Goal: Task Accomplishment & Management: Use online tool/utility

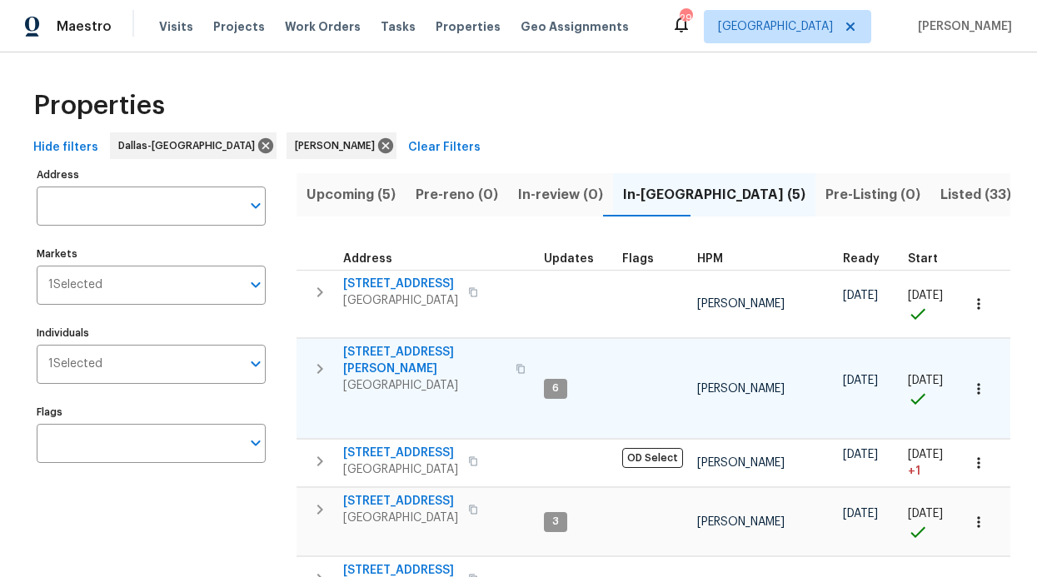
scroll to position [156, 0]
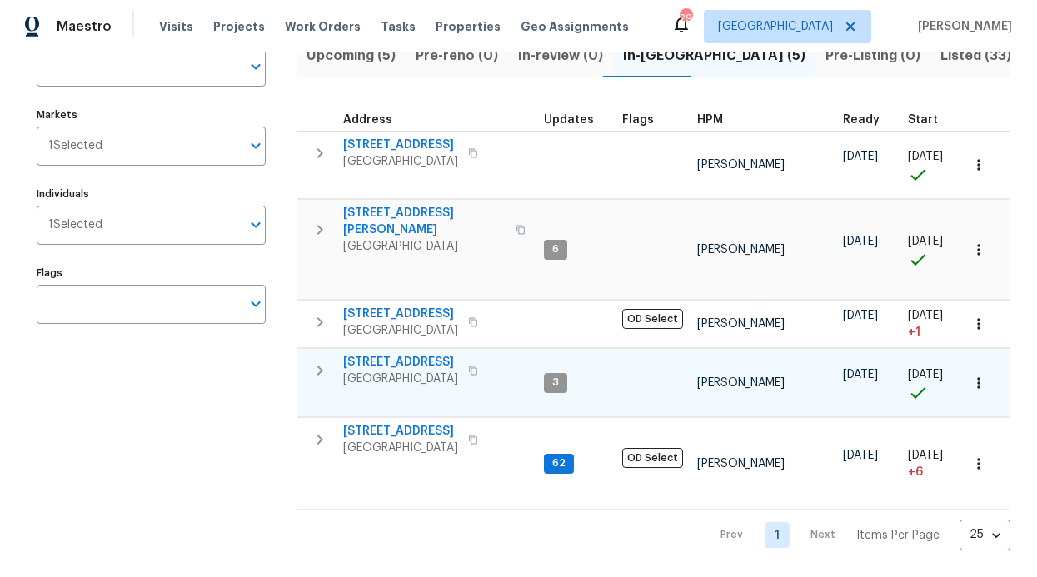
click at [385, 354] on span "[STREET_ADDRESS]" at bounding box center [400, 362] width 115 height 17
click at [391, 354] on span "[STREET_ADDRESS]" at bounding box center [400, 362] width 115 height 17
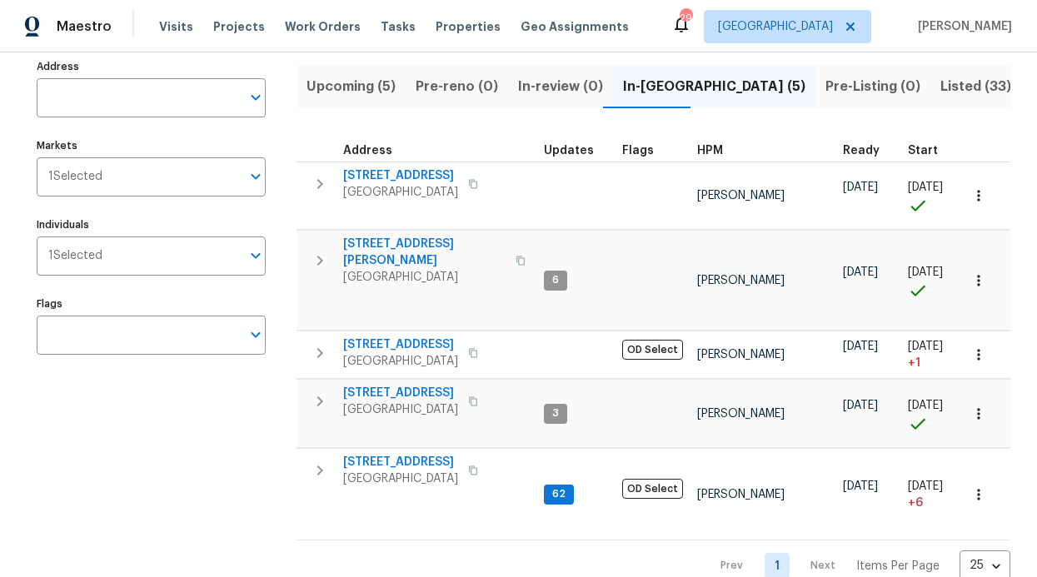
scroll to position [0, 0]
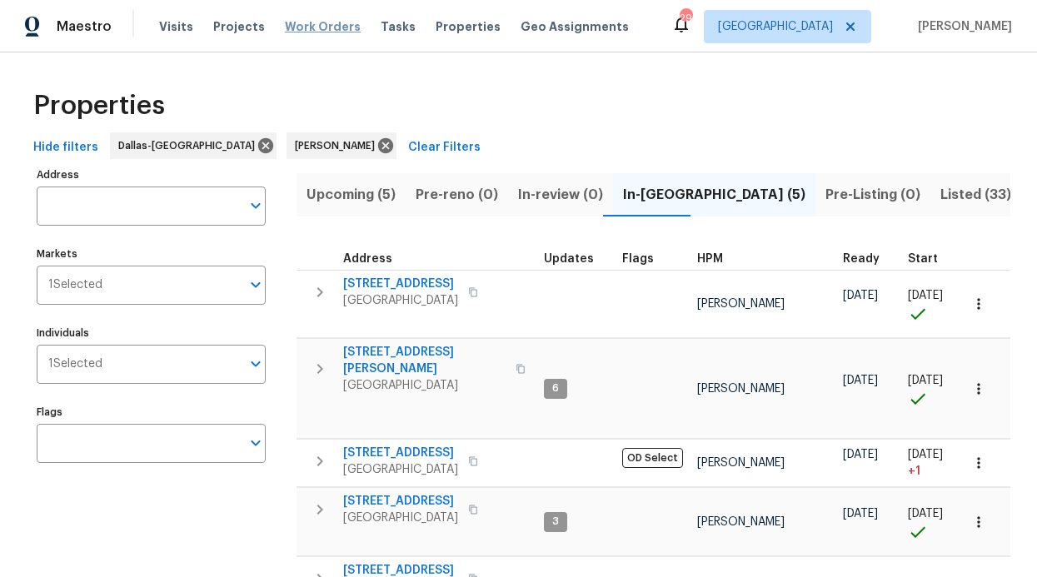
click at [335, 22] on span "Work Orders" at bounding box center [323, 26] width 76 height 17
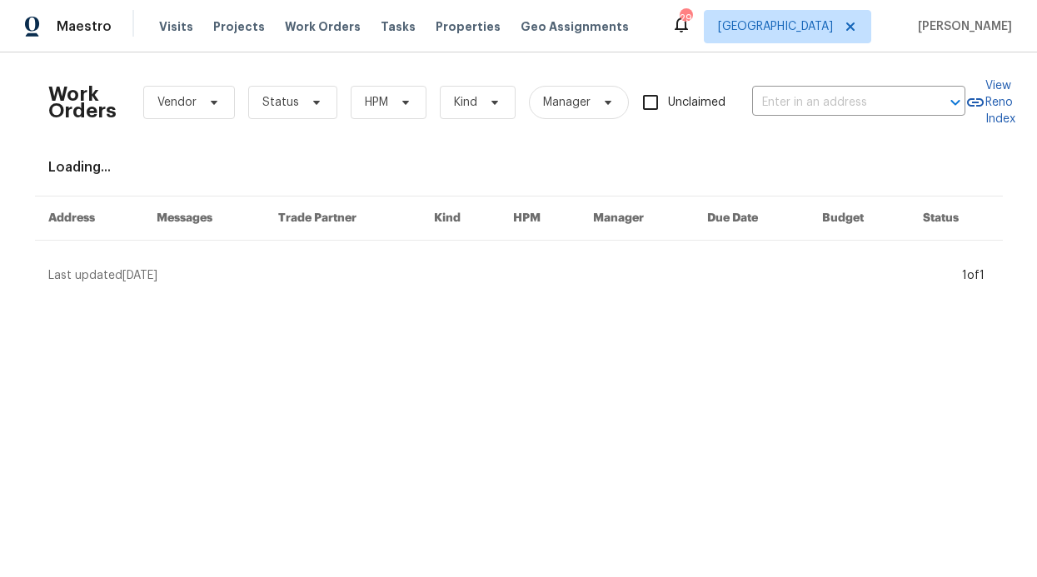
click at [386, 84] on div "Work Orders Vendor Status HPM Kind Manager Unclaimed ​" at bounding box center [506, 102] width 917 height 73
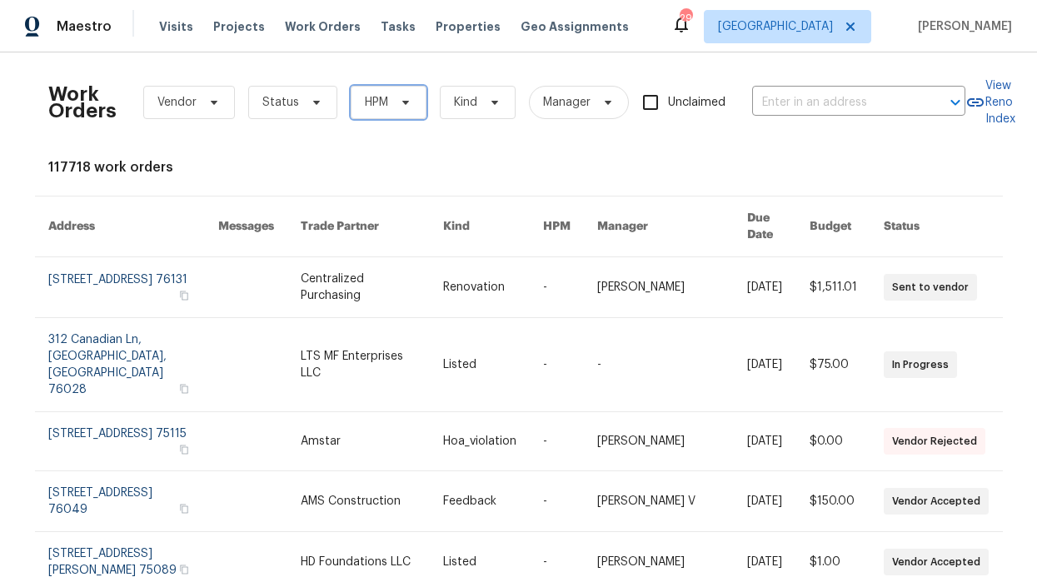
click at [394, 96] on span at bounding box center [403, 102] width 18 height 13
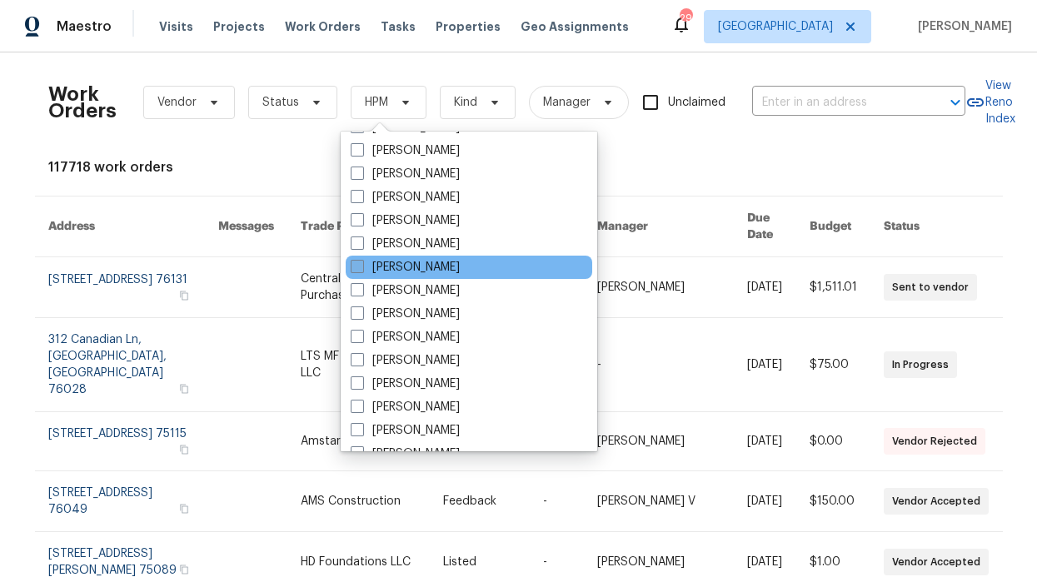
scroll to position [930, 0]
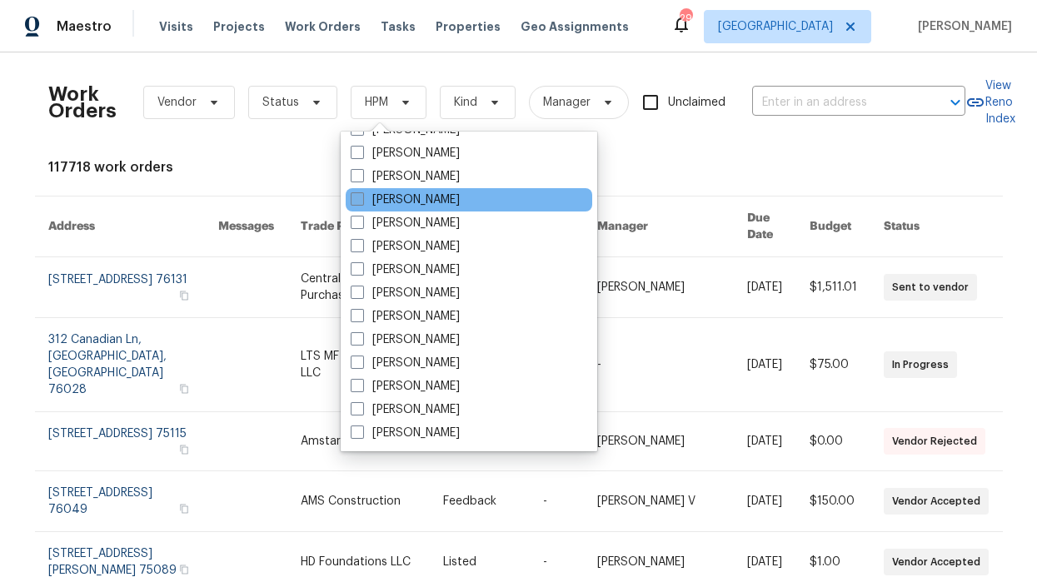
click at [435, 197] on label "[PERSON_NAME]" at bounding box center [405, 200] width 109 height 17
click at [361, 197] on input "[PERSON_NAME]" at bounding box center [356, 197] width 11 height 11
checkbox input "true"
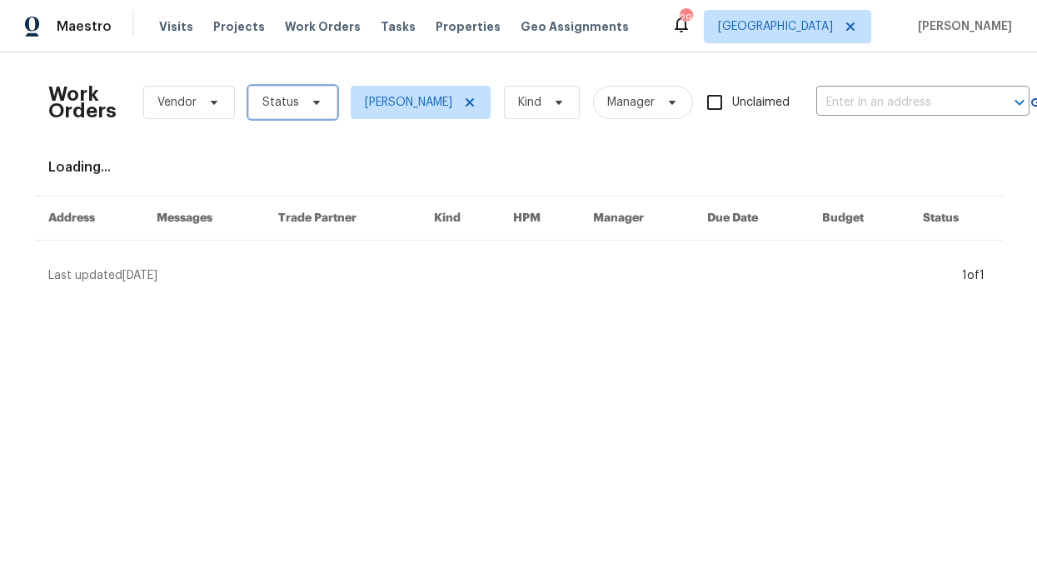
click at [305, 101] on span at bounding box center [314, 102] width 18 height 13
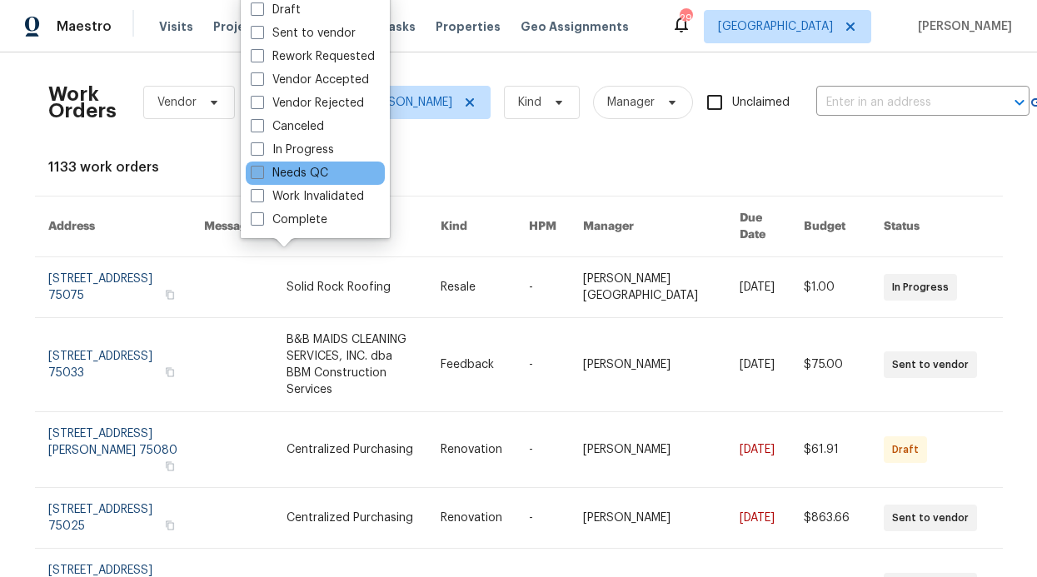
click at [318, 167] on label "Needs QC" at bounding box center [289, 173] width 77 height 17
click at [262, 167] on input "Needs QC" at bounding box center [256, 170] width 11 height 11
checkbox input "true"
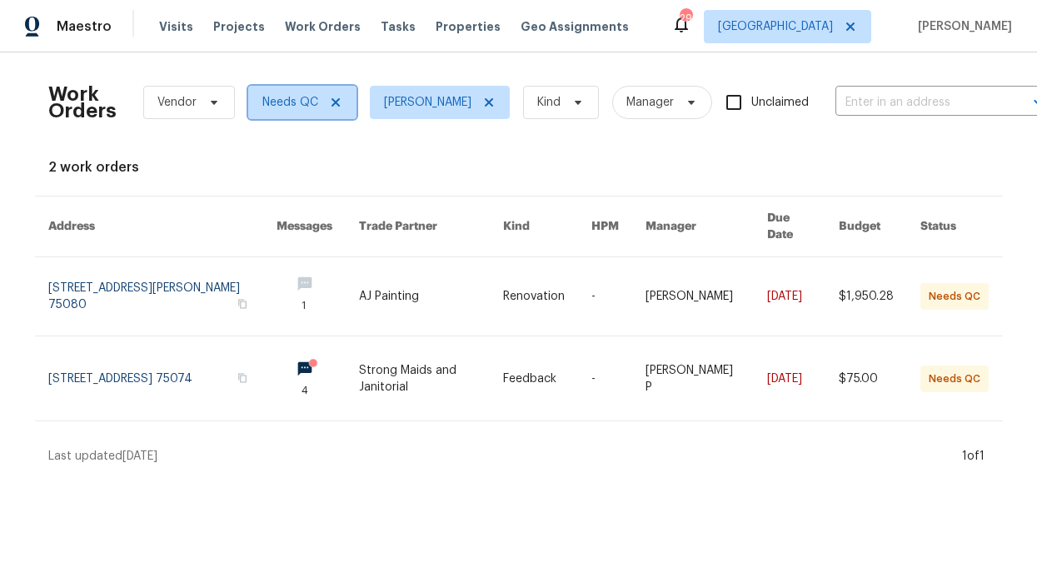
click at [331, 102] on icon at bounding box center [335, 102] width 13 height 13
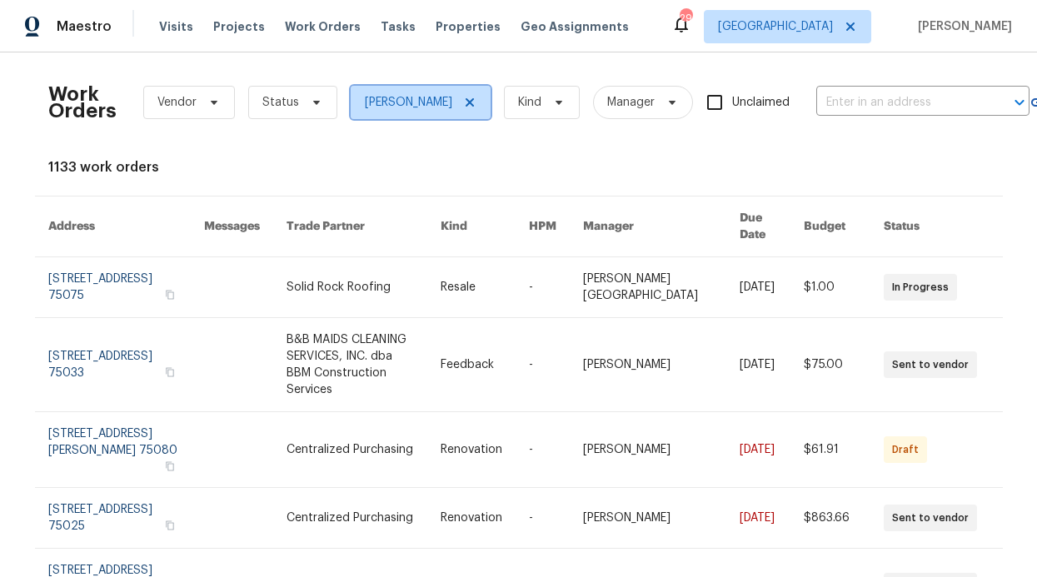
drag, startPoint x: 376, startPoint y: 105, endPoint x: 458, endPoint y: 80, distance: 86.2
click at [377, 106] on span "[PERSON_NAME]" at bounding box center [408, 102] width 87 height 17
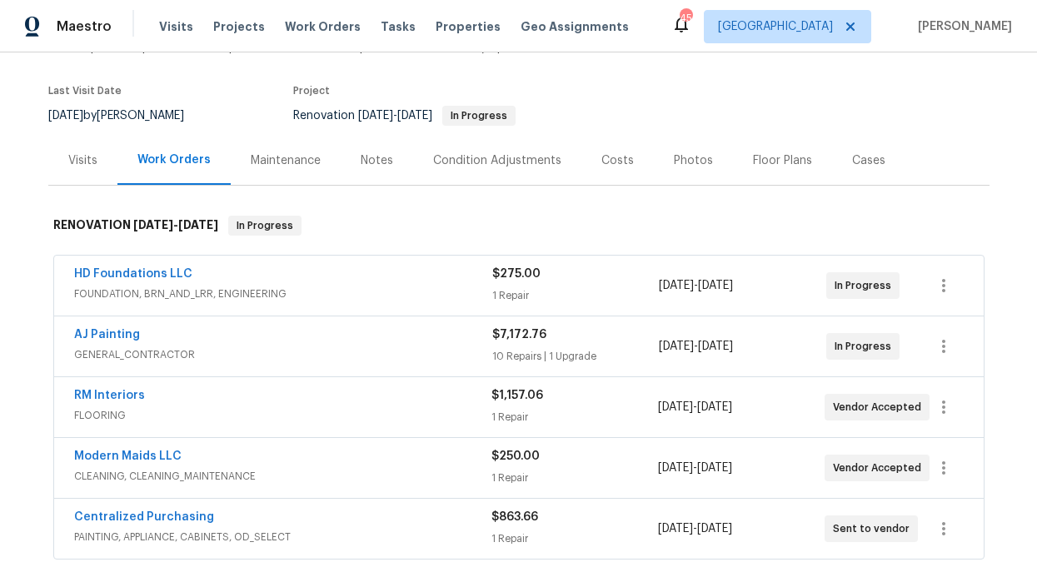
scroll to position [120, 0]
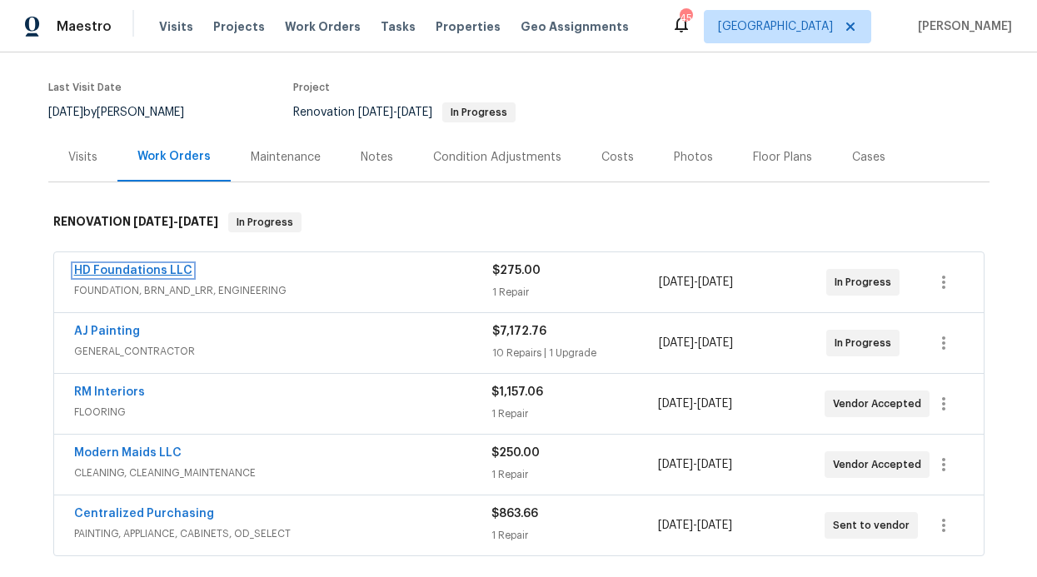
click at [126, 265] on link "HD Foundations LLC" at bounding box center [133, 271] width 118 height 12
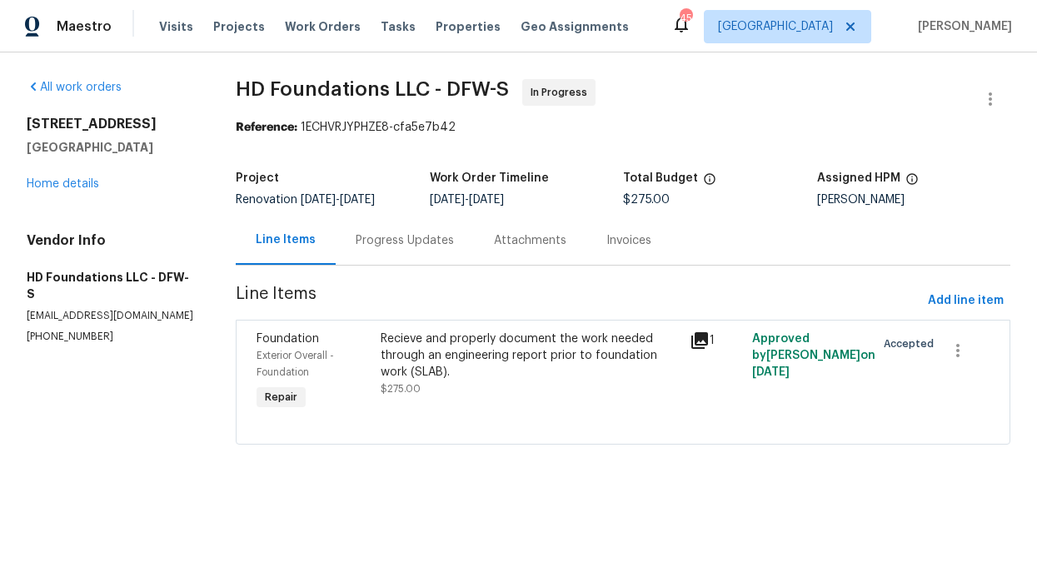
click at [694, 346] on icon at bounding box center [700, 341] width 20 height 20
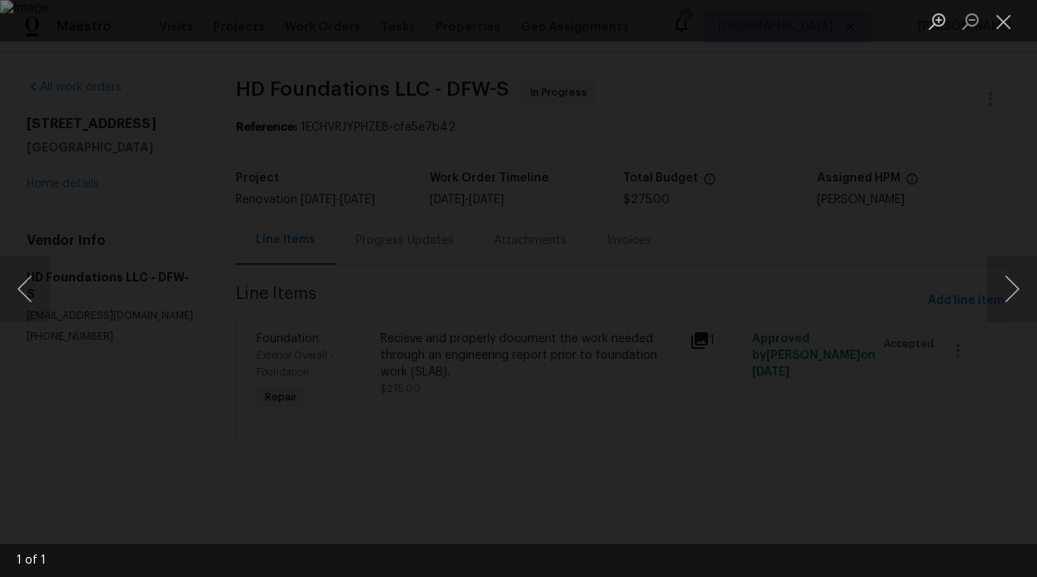
click at [1001, 37] on li "Lightbox" at bounding box center [1003, 21] width 33 height 42
click at [1004, 32] on button "Close lightbox" at bounding box center [1003, 21] width 33 height 29
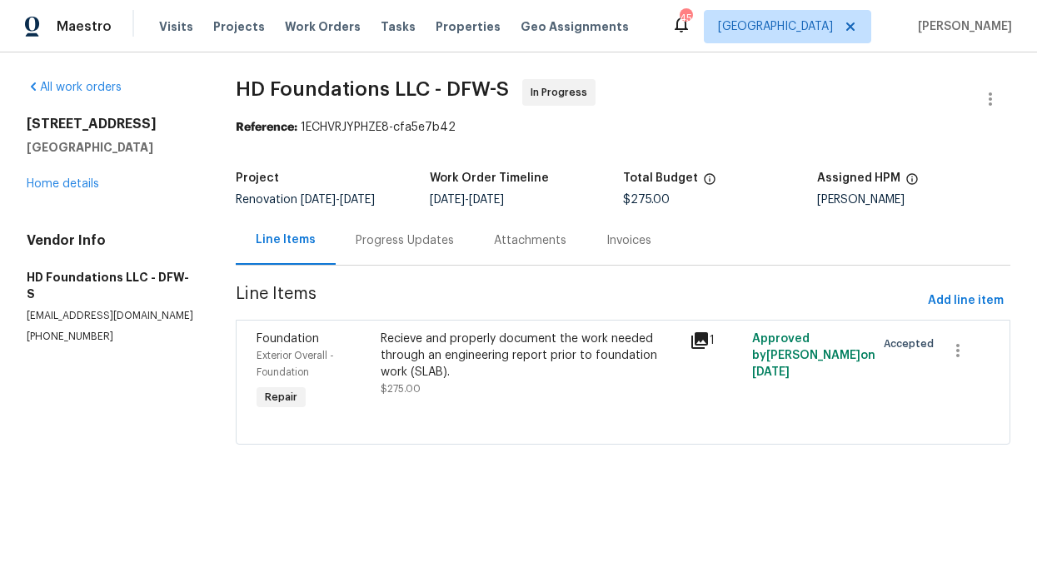
drag, startPoint x: 123, startPoint y: 127, endPoint x: 17, endPoint y: 126, distance: 105.8
click at [17, 126] on div "All work orders 2508 Royal Troon Dr Plano, TX 75025 Home details Vendor Info HD…" at bounding box center [518, 271] width 1037 height 439
copy h2 "[STREET_ADDRESS]"
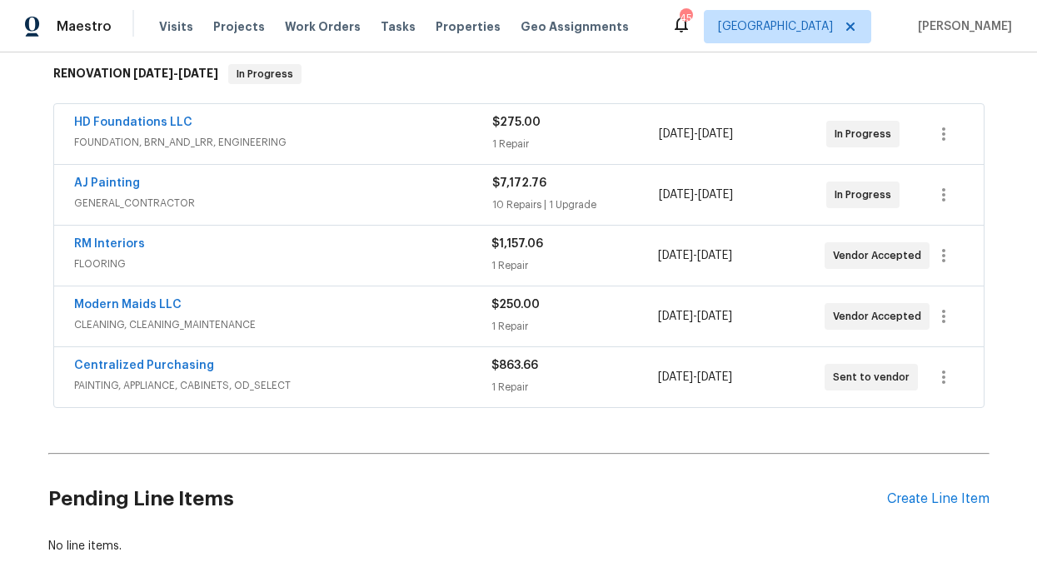
scroll to position [252, 0]
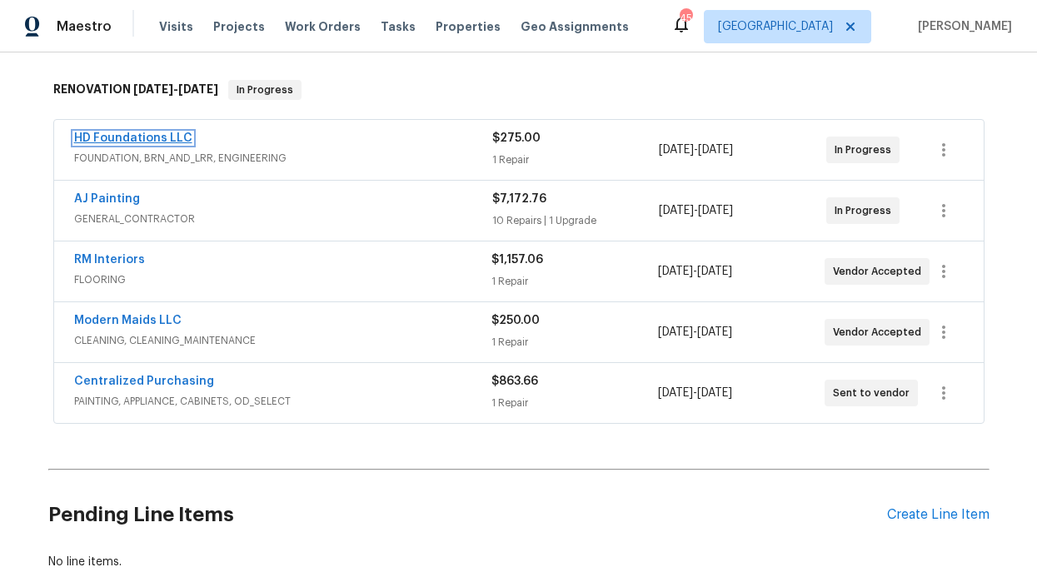
click at [133, 135] on link "HD Foundations LLC" at bounding box center [133, 138] width 118 height 12
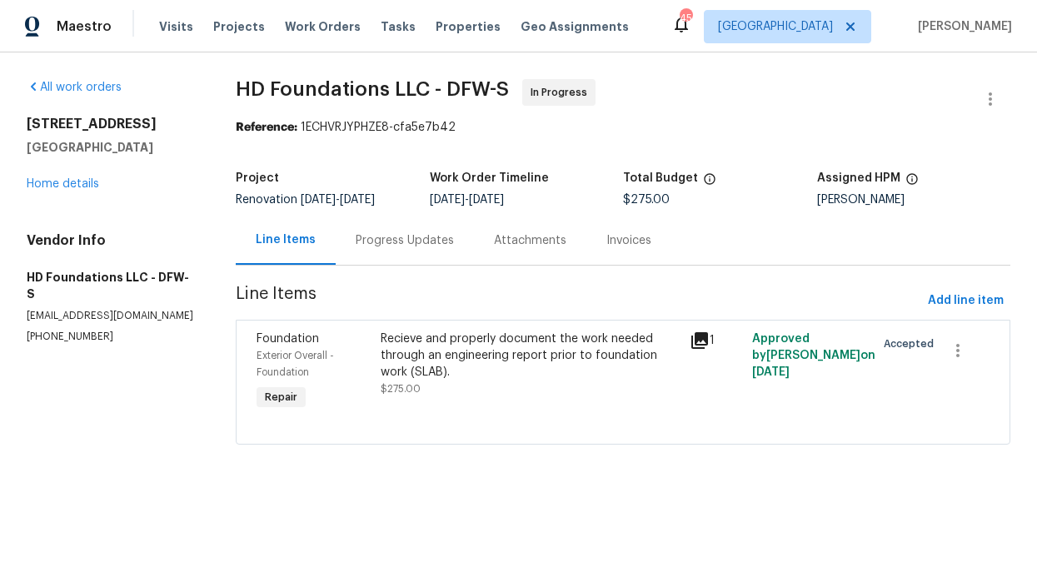
click at [422, 352] on div "Recieve and properly document the work needed through an engineering report pri…" at bounding box center [531, 356] width 300 height 50
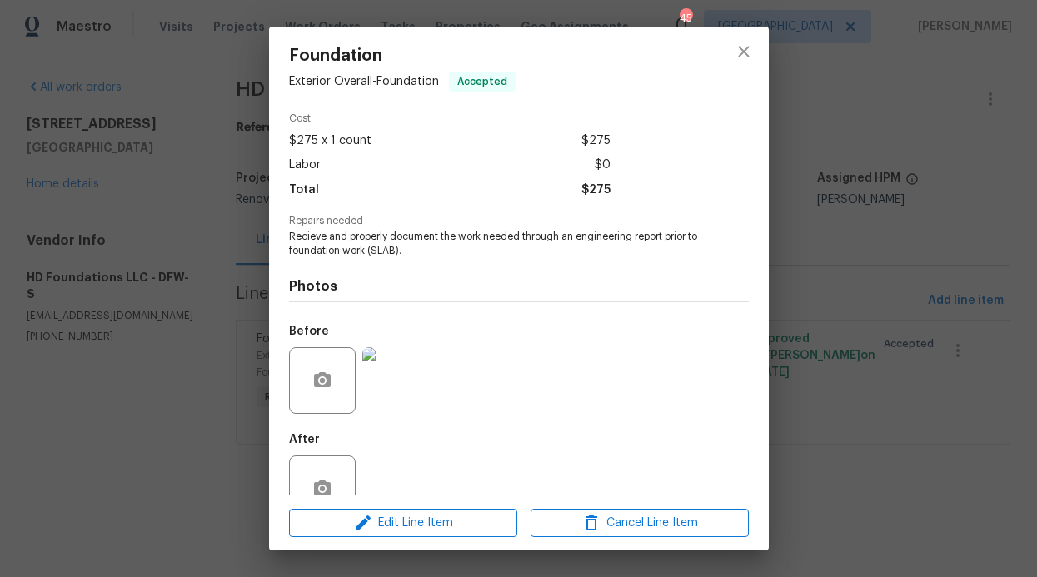
scroll to position [121, 0]
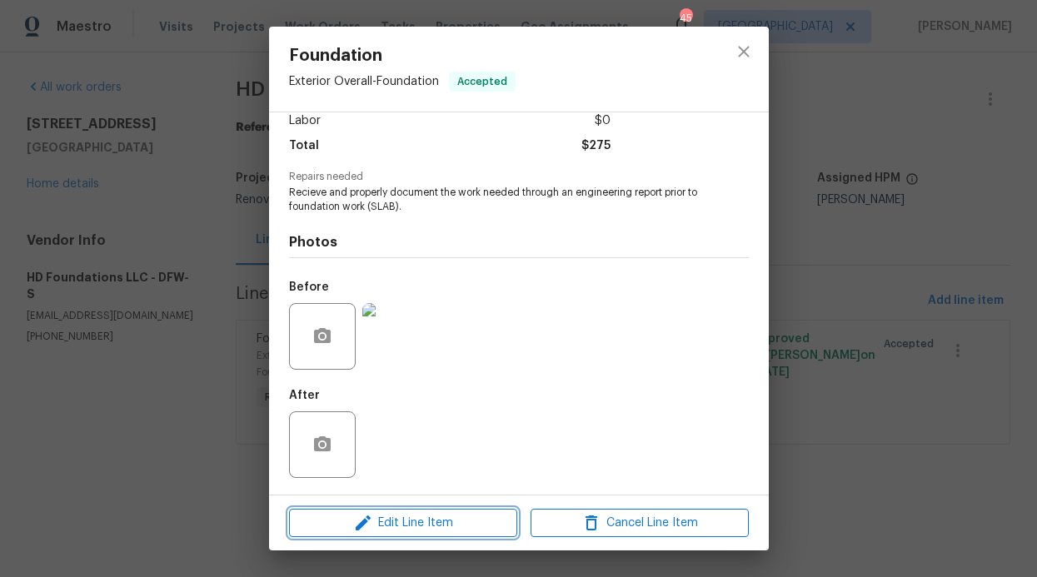
click at [396, 509] on button "Edit Line Item" at bounding box center [403, 523] width 228 height 29
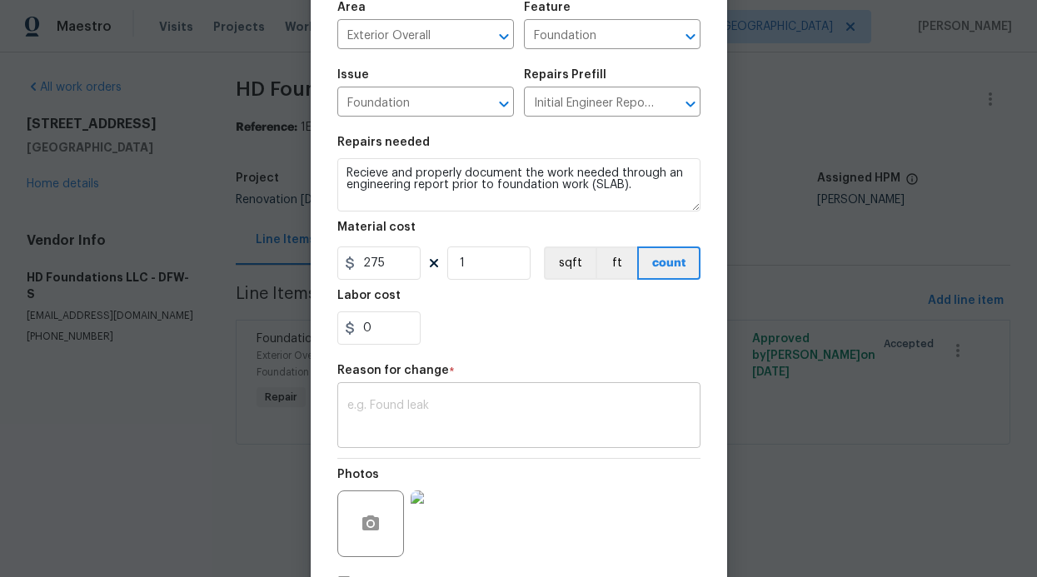
scroll to position [144, 0]
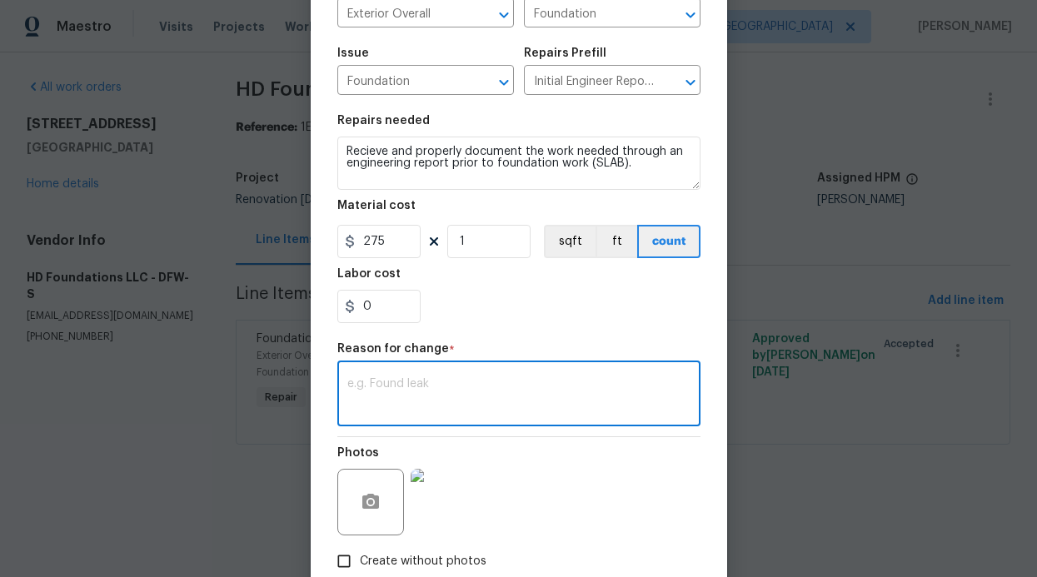
paste textarea "Break Out Breakout to be re-poured to match existing depth and PSI of previous.…"
type textarea "Break Out Breakout to be re-poured to match existing depth and PSI of previous.…"
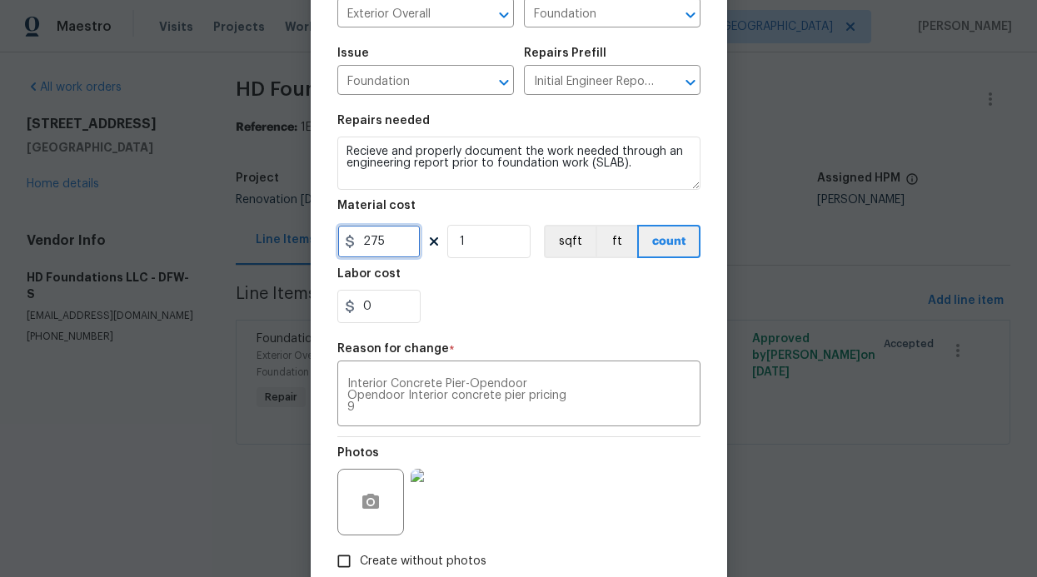
drag, startPoint x: 406, startPoint y: 236, endPoint x: 331, endPoint y: 240, distance: 75.1
click at [337, 240] on input "275" at bounding box center [378, 241] width 83 height 33
type input "15390"
click at [517, 326] on section "Repairs needed Recieve and properly document the work needed through an enginee…" at bounding box center [518, 219] width 363 height 228
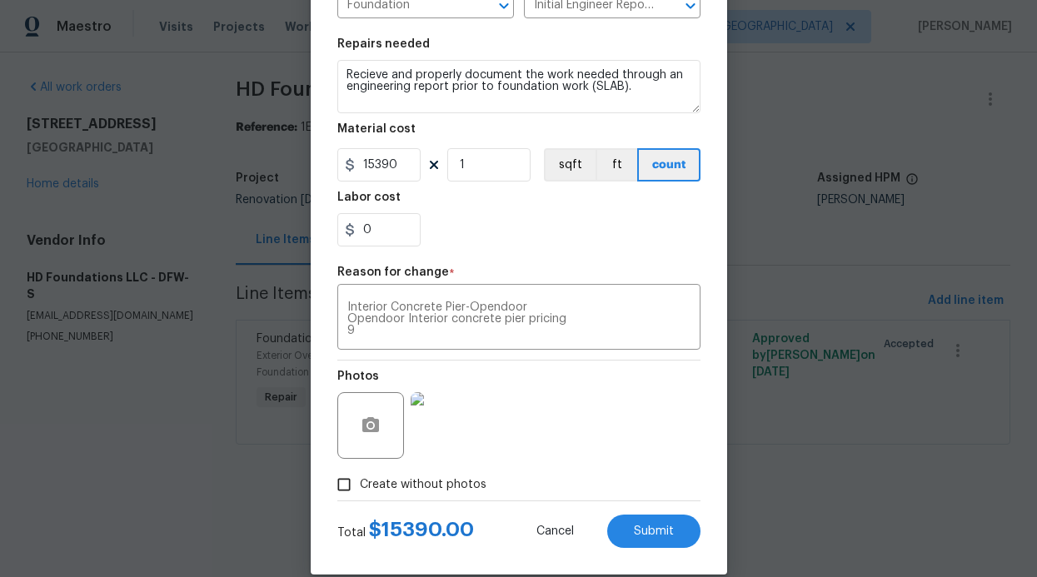
scroll to position [244, 0]
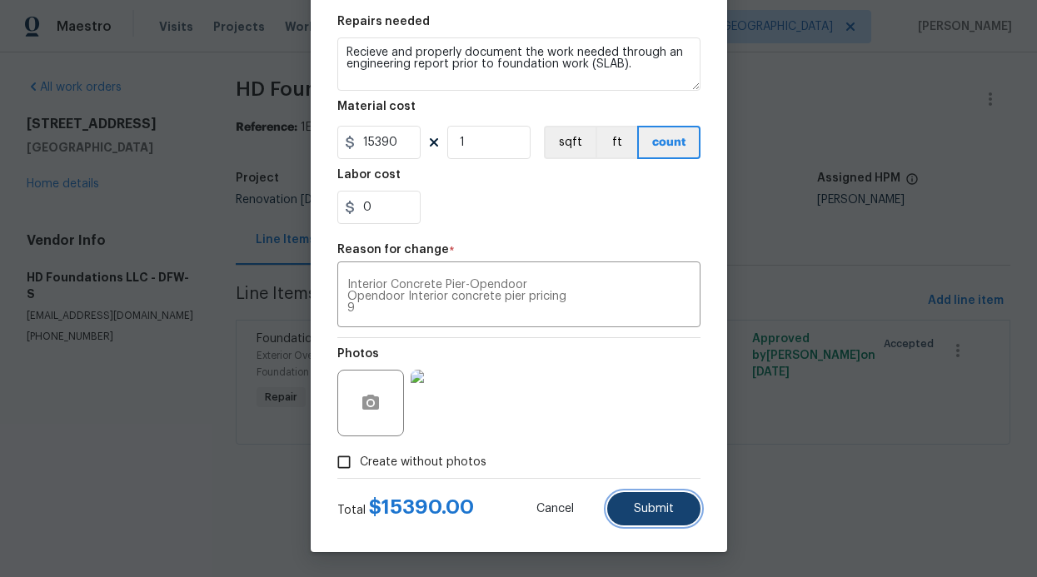
click at [628, 517] on button "Submit" at bounding box center [653, 508] width 93 height 33
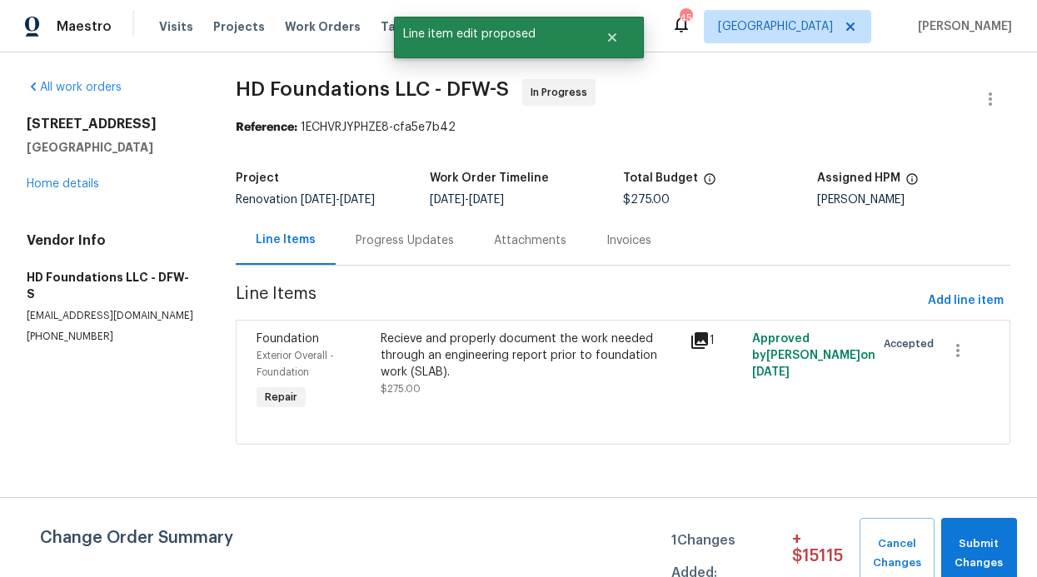
scroll to position [0, 0]
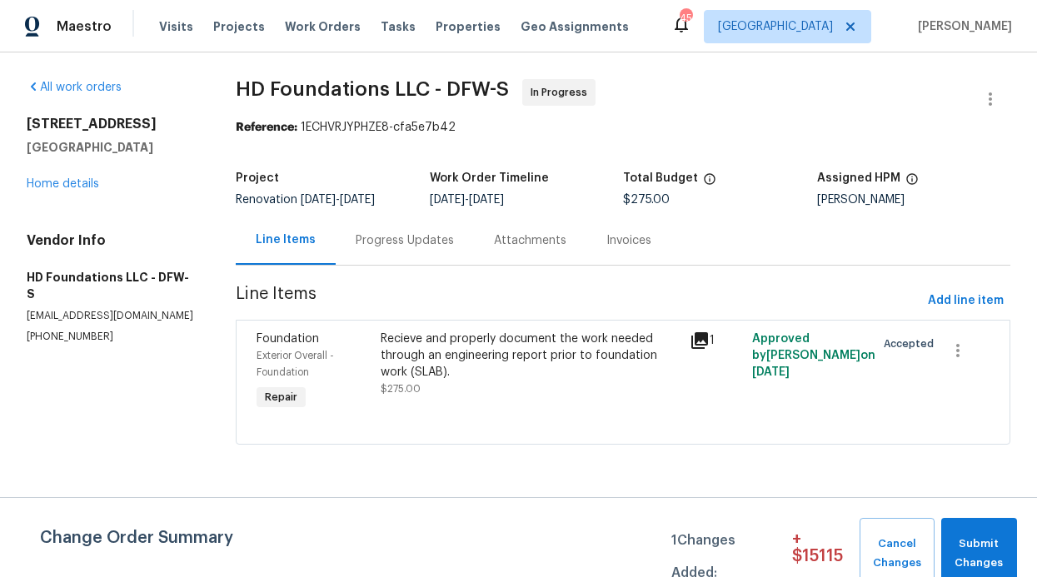
click at [562, 402] on div "Recieve and properly document the work needed through an engineering report pri…" at bounding box center [531, 372] width 310 height 93
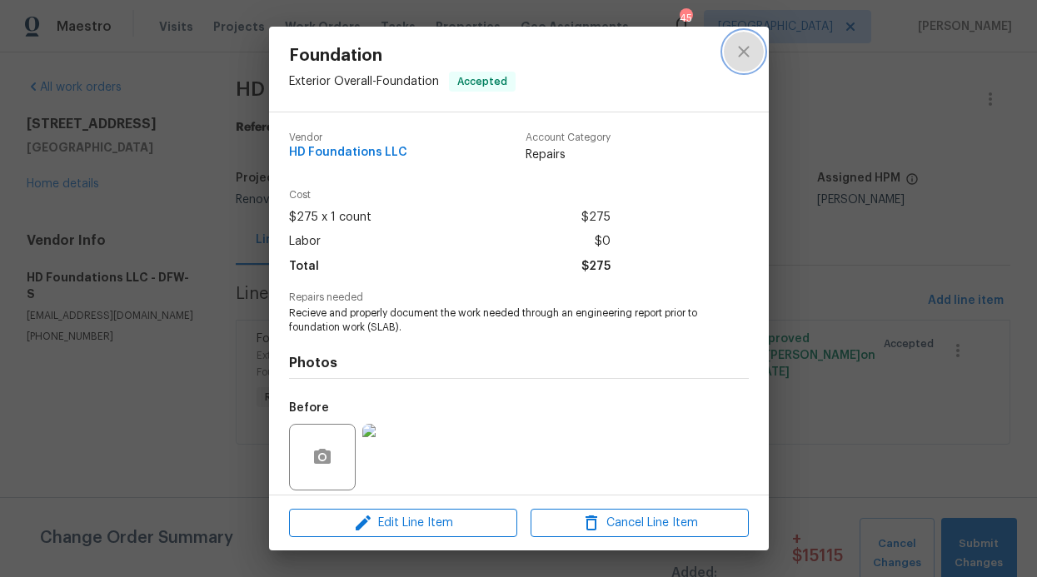
click at [740, 36] on button "close" at bounding box center [744, 52] width 40 height 40
